Goal: Task Accomplishment & Management: Use online tool/utility

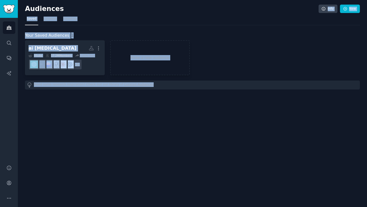
drag, startPoint x: 225, startPoint y: 100, endPoint x: 97, endPoint y: 9, distance: 156.4
click at [97, 9] on div "Audiences Info New Saved Curated Trending Your Saved Audiences 1 ai [MEDICAL_DA…" at bounding box center [192, 103] width 349 height 207
click at [114, 127] on div "Audiences Info New Saved Curated Trending Your Saved Audiences 1 ai [MEDICAL_DA…" at bounding box center [192, 103] width 349 height 207
drag, startPoint x: 114, startPoint y: 127, endPoint x: 0, endPoint y: -22, distance: 187.7
click at [0, 0] on html "Audiences Search Conversations AI Reports Help Account More Audiences Info New …" at bounding box center [183, 103] width 367 height 207
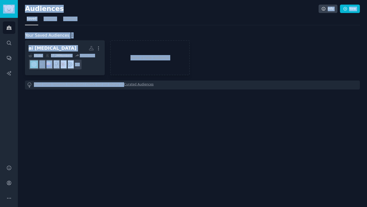
click at [238, 134] on div "Audiences Info New Saved Curated Trending Your Saved Audiences 1 ai [MEDICAL_DA…" at bounding box center [192, 103] width 349 height 207
drag, startPoint x: 238, startPoint y: 134, endPoint x: 14, endPoint y: -9, distance: 266.2
click at [14, 0] on html "Audiences Search Conversations AI Reports Help Account More Audiences Info New …" at bounding box center [183, 103] width 367 height 207
click at [213, 139] on div "Audiences Info New Saved Curated Trending Your Saved Audiences 1 ai [MEDICAL_DA…" at bounding box center [192, 103] width 349 height 207
drag, startPoint x: 213, startPoint y: 139, endPoint x: 0, endPoint y: -7, distance: 257.6
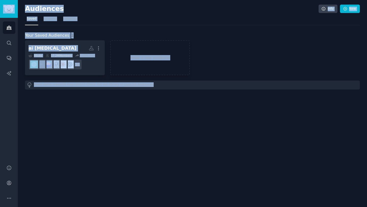
click at [0, 0] on html "Audiences Search Conversations AI Reports Help Account More Audiences Info New …" at bounding box center [183, 103] width 367 height 207
click at [197, 130] on div "Audiences Info New Saved Curated Trending Your Saved Audiences 1 ai [MEDICAL_DA…" at bounding box center [192, 103] width 349 height 207
drag, startPoint x: 197, startPoint y: 130, endPoint x: 0, endPoint y: -10, distance: 241.4
click at [0, 0] on html "Audiences Search Conversations AI Reports Help Account More Audiences Info New …" at bounding box center [183, 103] width 367 height 207
click at [201, 132] on div "Audiences Info New Saved Curated Trending Your Saved Audiences 1 ai [MEDICAL_DA…" at bounding box center [192, 103] width 349 height 207
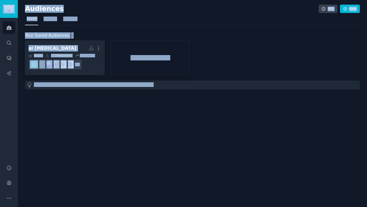
drag, startPoint x: 201, startPoint y: 132, endPoint x: 0, endPoint y: -15, distance: 249.1
click at [0, 0] on html "Audiences Search Conversations AI Reports Help Account More Audiences Info New …" at bounding box center [183, 103] width 367 height 207
click at [183, 120] on div "Audiences Info New Saved Curated Trending Your Saved Audiences 1 ai [MEDICAL_DA…" at bounding box center [192, 103] width 349 height 207
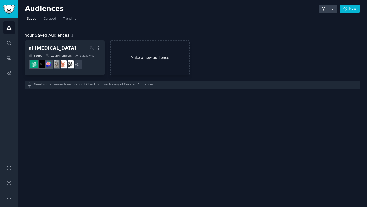
click at [157, 53] on link "Make a new audience" at bounding box center [150, 57] width 80 height 35
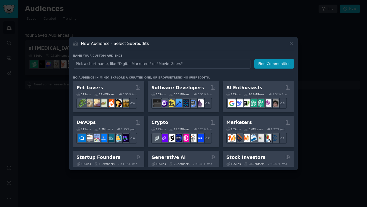
drag, startPoint x: 117, startPoint y: 27, endPoint x: 141, endPoint y: 188, distance: 162.3
click at [141, 188] on div at bounding box center [183, 103] width 367 height 207
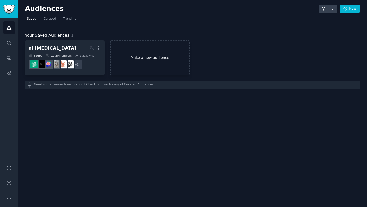
click at [148, 66] on link "Make a new audience" at bounding box center [150, 57] width 80 height 35
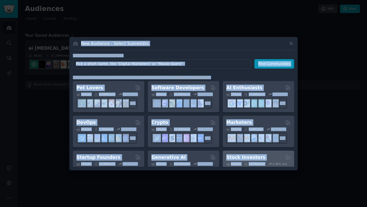
drag, startPoint x: 80, startPoint y: 40, endPoint x: 276, endPoint y: 160, distance: 229.4
click at [276, 160] on div "New Audience - Select Subreddits Name your custom audience Audience Name Find C…" at bounding box center [183, 103] width 228 height 133
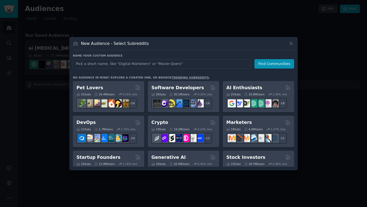
click at [139, 43] on h3 "New Audience - Select Subreddits" at bounding box center [115, 43] width 68 height 5
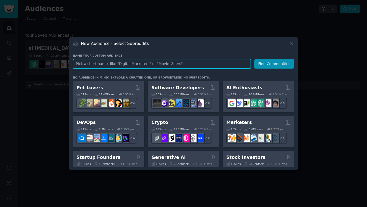
click at [112, 64] on input "text" at bounding box center [162, 63] width 178 height 9
type input "Telegram"
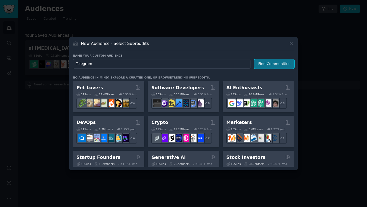
click at [269, 64] on button "Find Communities" at bounding box center [274, 63] width 40 height 9
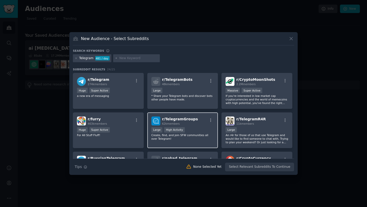
click at [205, 118] on div "r/ TelegramGroups 62k members" at bounding box center [182, 120] width 63 height 9
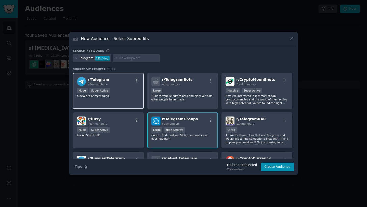
click at [129, 92] on div "100,000 - 1,000,000 members Huge Super Active" at bounding box center [108, 91] width 63 height 6
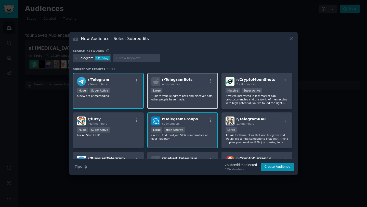
click at [178, 95] on p "* Share your Telegram bots and discover bots other people have made." at bounding box center [182, 97] width 63 height 7
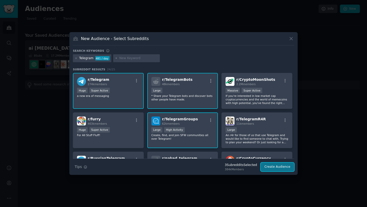
click at [280, 167] on button "Create Audience" at bounding box center [277, 166] width 34 height 9
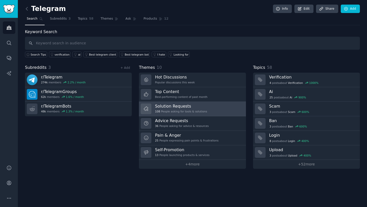
click at [178, 107] on h3 "Solution Requests" at bounding box center [181, 105] width 52 height 5
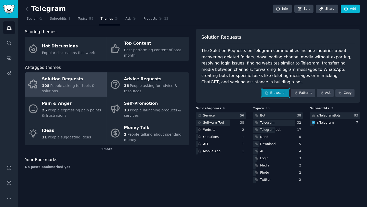
click at [280, 89] on link "Browse all" at bounding box center [275, 93] width 27 height 9
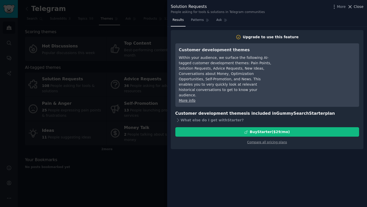
click at [356, 7] on span "Close" at bounding box center [358, 6] width 10 height 5
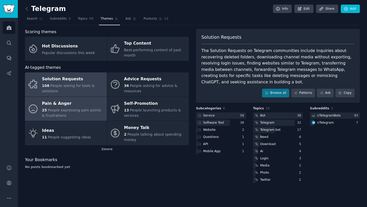
click at [80, 116] on div "25 People expressing pain points & frustrations" at bounding box center [73, 112] width 62 height 11
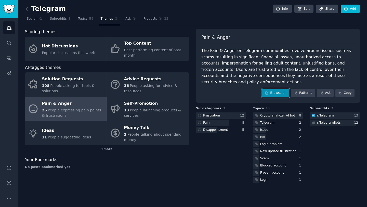
click at [265, 94] on link "Browse all" at bounding box center [275, 93] width 27 height 9
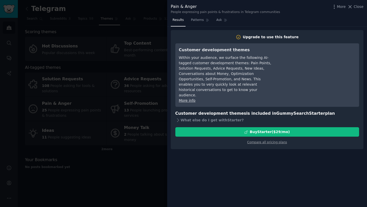
click at [359, 6] on span "Close" at bounding box center [358, 6] width 10 height 5
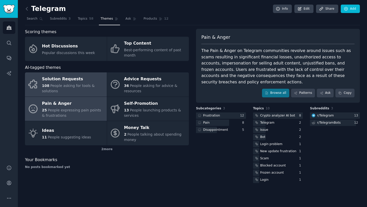
click at [42, 92] on span "People asking for tools & solutions" at bounding box center [68, 88] width 53 height 9
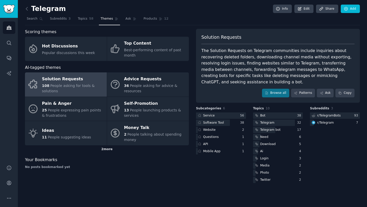
click at [108, 148] on div "2 more" at bounding box center [107, 149] width 164 height 8
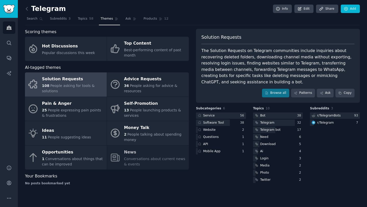
click at [280, 80] on div "Solution Requests The Solution Requests on Telegram communities include inquiri…" at bounding box center [278, 66] width 164 height 74
click at [280, 89] on link "Browse all" at bounding box center [275, 93] width 27 height 9
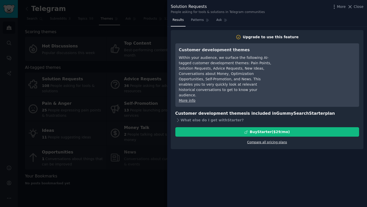
click at [268, 140] on link "Compare all pricing plans" at bounding box center [267, 142] width 40 height 4
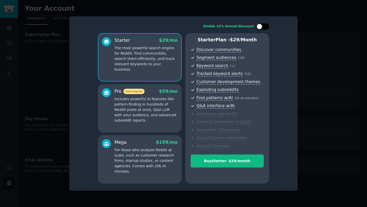
click at [262, 25] on div at bounding box center [262, 26] width 13 height 6
click at [263, 24] on div at bounding box center [262, 26] width 13 height 6
checkbox input "false"
click at [309, 28] on div at bounding box center [183, 103] width 367 height 207
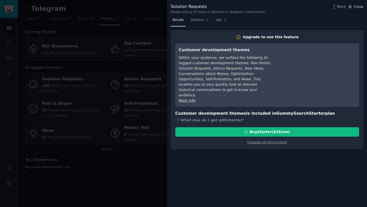
click at [354, 8] on span "Close" at bounding box center [358, 6] width 10 height 5
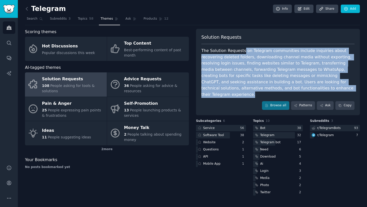
drag, startPoint x: 241, startPoint y: 50, endPoint x: 298, endPoint y: 86, distance: 67.0
click at [298, 86] on div "The Solution Requests on Telegram communities include inquiries about recoverin…" at bounding box center [277, 73] width 153 height 50
click at [297, 87] on div "The Solution Requests on Telegram communities include inquiries about recoverin…" at bounding box center [277, 73] width 153 height 50
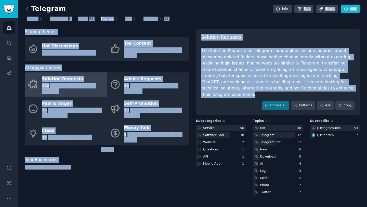
drag, startPoint x: 299, startPoint y: 87, endPoint x: 194, endPoint y: 13, distance: 128.4
click at [194, 13] on div "Telegram Info Edit Share Add Search Subreddits 3 Topics 58 Themes Ask Products …" at bounding box center [192, 101] width 335 height 189
click at [300, 87] on div "The Solution Requests on Telegram communities include inquiries about recoverin…" at bounding box center [277, 73] width 153 height 50
drag, startPoint x: 300, startPoint y: 87, endPoint x: 19, endPoint y: 4, distance: 293.3
click at [19, 4] on div "Telegram Info Edit Share Add Search Subreddits 3 Topics 58 Themes Ask Products …" at bounding box center [192, 103] width 349 height 207
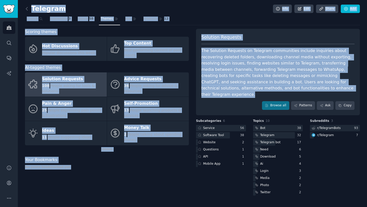
click at [300, 91] on div "The Solution Requests on Telegram communities include inquiries about recoverin…" at bounding box center [277, 73] width 153 height 50
drag, startPoint x: 302, startPoint y: 91, endPoint x: 0, endPoint y: 9, distance: 312.6
click at [0, 9] on div "Advanced Search Audiences Search Conversations AI Reports Help Account More Tel…" at bounding box center [183, 103] width 367 height 207
click at [219, 76] on div "The Solution Requests on Telegram communities include inquiries about recoverin…" at bounding box center [277, 73] width 153 height 50
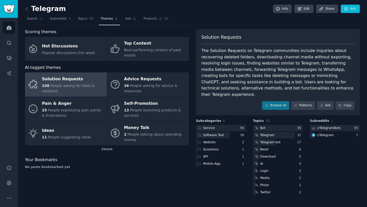
click at [261, 75] on div "The Solution Requests on Telegram communities include inquiries about recoverin…" at bounding box center [277, 73] width 153 height 50
click at [252, 69] on div "The Solution Requests on Telegram communities include inquiries about recoverin…" at bounding box center [277, 73] width 153 height 50
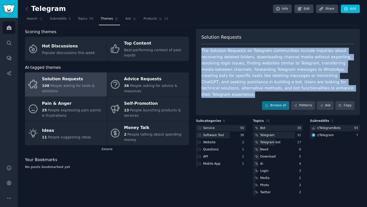
click at [259, 62] on div "The Solution Requests on Telegram communities include inquiries about recoverin…" at bounding box center [277, 73] width 153 height 50
drag, startPoint x: 298, startPoint y: 89, endPoint x: 203, endPoint y: 33, distance: 109.7
click at [203, 33] on div "Solution Requests The Solution Requests on Telegram communities include inquiri…" at bounding box center [278, 72] width 164 height 86
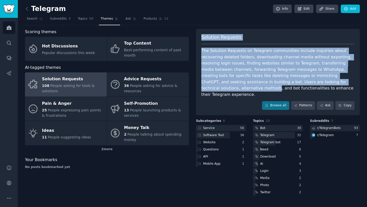
drag, startPoint x: 203, startPoint y: 33, endPoint x: 297, endPoint y: 85, distance: 107.5
click at [297, 85] on div "Solution Requests The Solution Requests on Telegram communities include inquiri…" at bounding box center [278, 72] width 164 height 86
click at [297, 88] on div "The Solution Requests on Telegram communities include inquiries about recoverin…" at bounding box center [277, 73] width 153 height 50
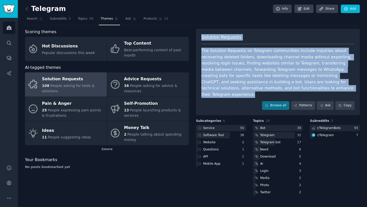
drag, startPoint x: 297, startPoint y: 88, endPoint x: 204, endPoint y: 38, distance: 105.6
click at [204, 38] on div "Solution Requests The Solution Requests on Telegram communities include inquiri…" at bounding box center [278, 72] width 164 height 86
click at [209, 42] on div "Solution Requests" at bounding box center [277, 39] width 153 height 10
